Goal: Task Accomplishment & Management: Manage account settings

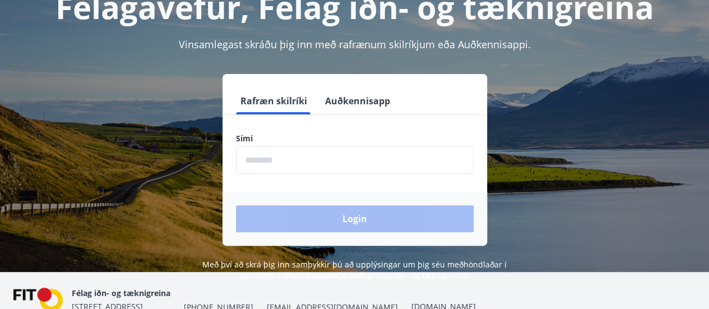
scroll to position [138, 0]
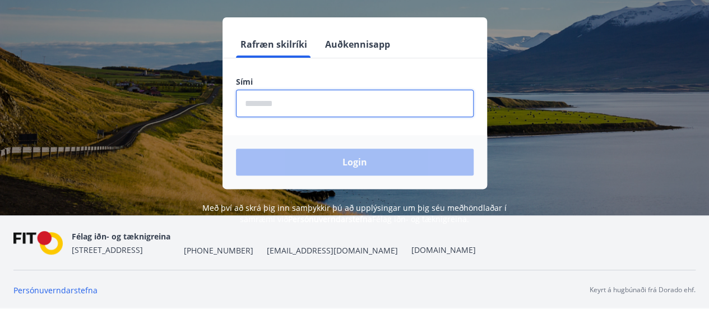
click at [323, 90] on input "phone" at bounding box center [355, 103] width 238 height 27
type input "********"
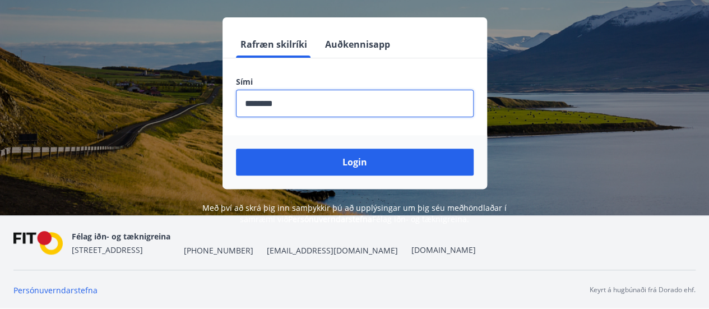
click at [236, 149] on button "Login" at bounding box center [355, 162] width 238 height 27
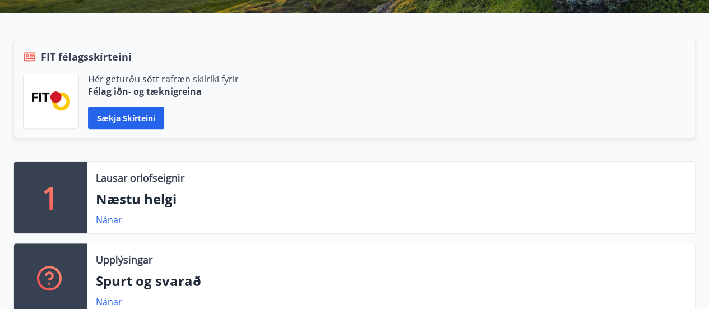
scroll to position [336, 0]
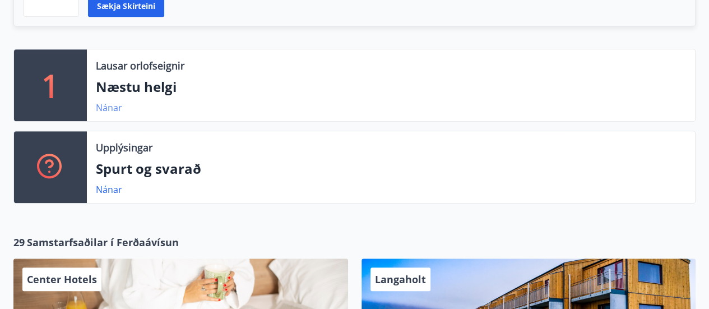
click at [108, 105] on link "Nánar" at bounding box center [109, 107] width 26 height 12
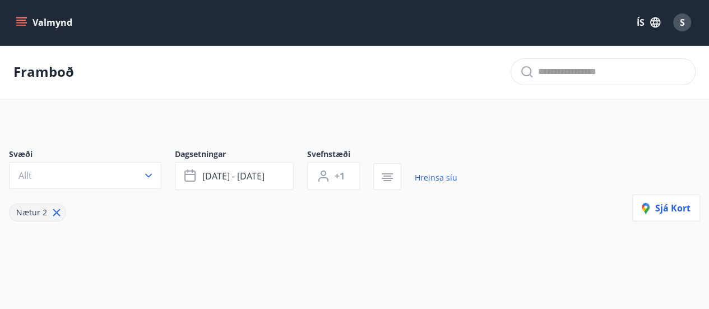
type input "*"
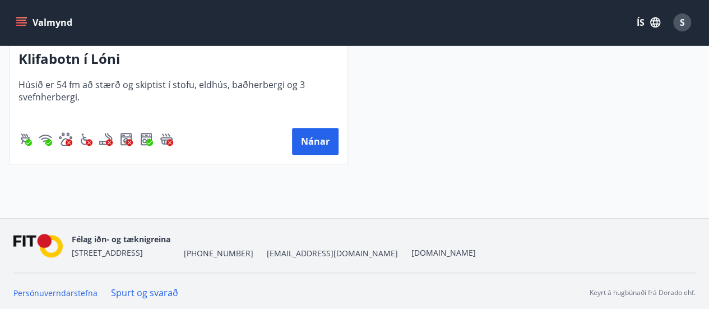
scroll to position [404, 0]
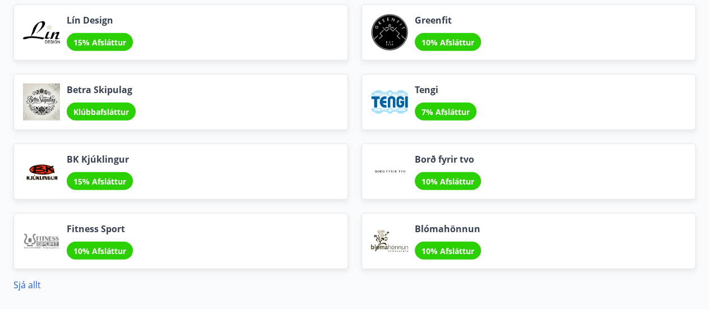
scroll to position [1553, 0]
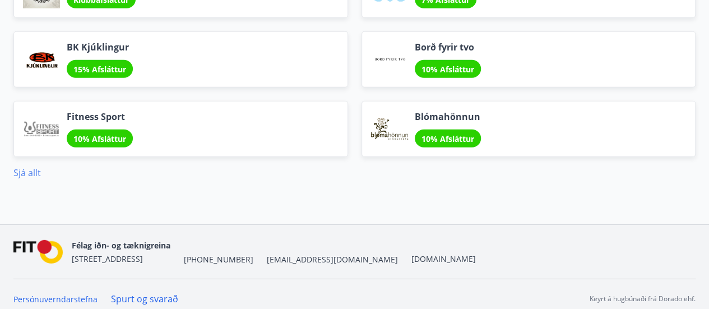
click at [24, 166] on link "Sjá allt" at bounding box center [26, 172] width 27 height 12
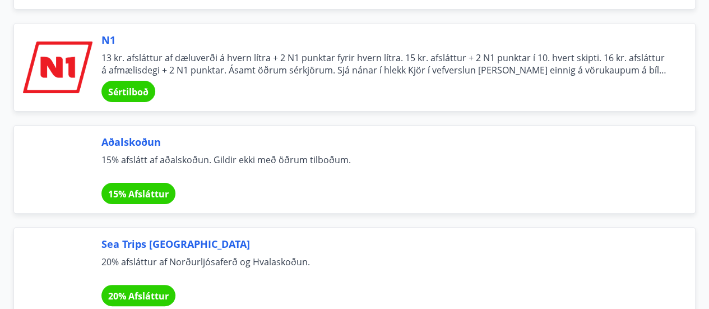
scroll to position [4316, 0]
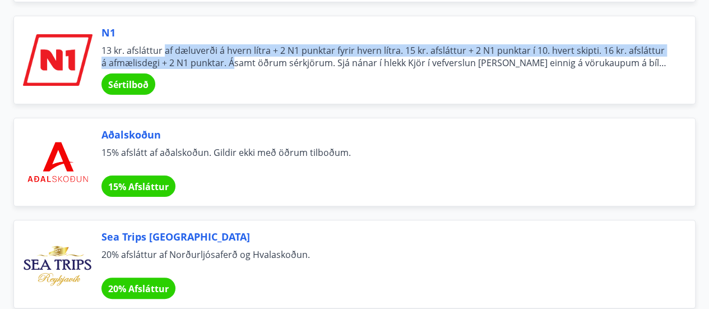
drag, startPoint x: 166, startPoint y: 36, endPoint x: 234, endPoint y: 51, distance: 69.9
click at [234, 51] on span "13 kr. afsláttur af dæluverði á hvern lítra + 2 N1 punktar fyrir hvern lítra. 1…" at bounding box center [384, 56] width 567 height 25
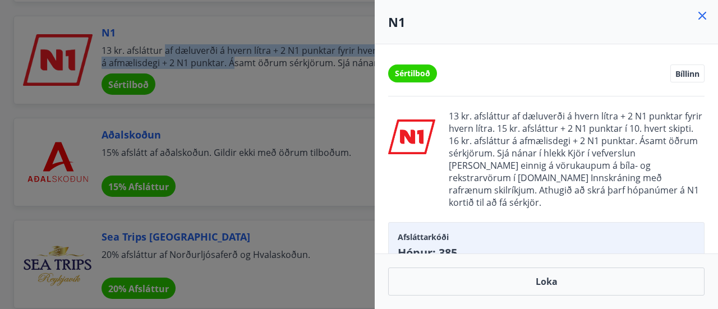
click at [699, 16] on icon at bounding box center [701, 15] width 13 height 13
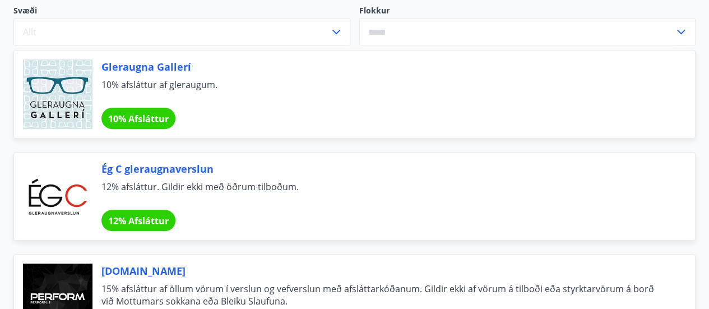
scroll to position [0, 0]
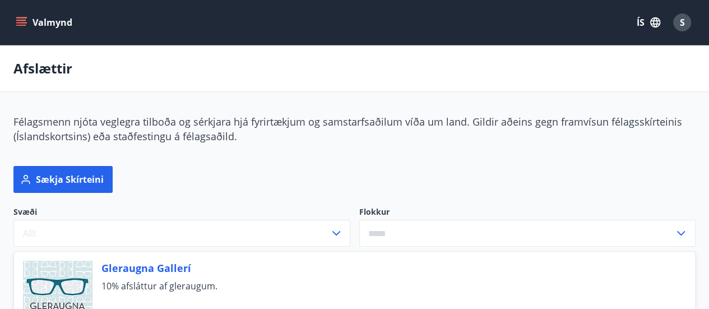
click at [29, 18] on button "Valmynd" at bounding box center [44, 22] width 63 height 20
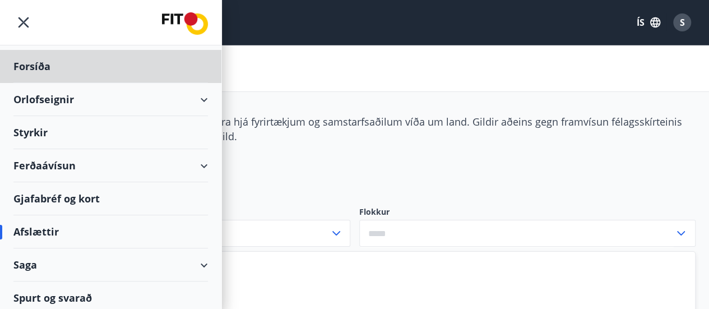
click at [35, 132] on div "Styrkir" at bounding box center [110, 132] width 195 height 33
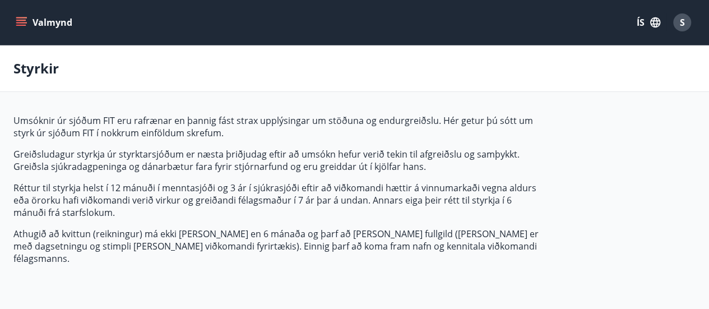
type input "***"
click at [688, 23] on div "S" at bounding box center [682, 22] width 18 height 18
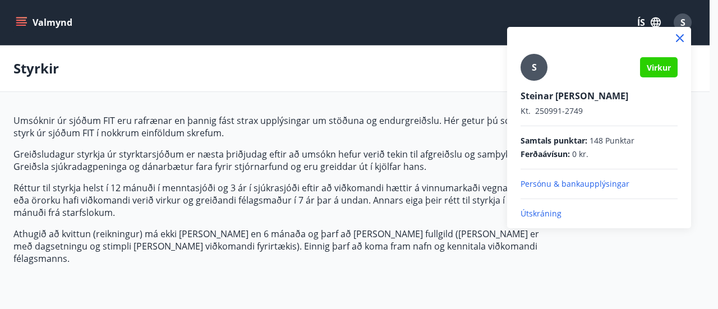
click at [544, 215] on p "Útskráning" at bounding box center [598, 213] width 157 height 11
